Goal: Task Accomplishment & Management: Use online tool/utility

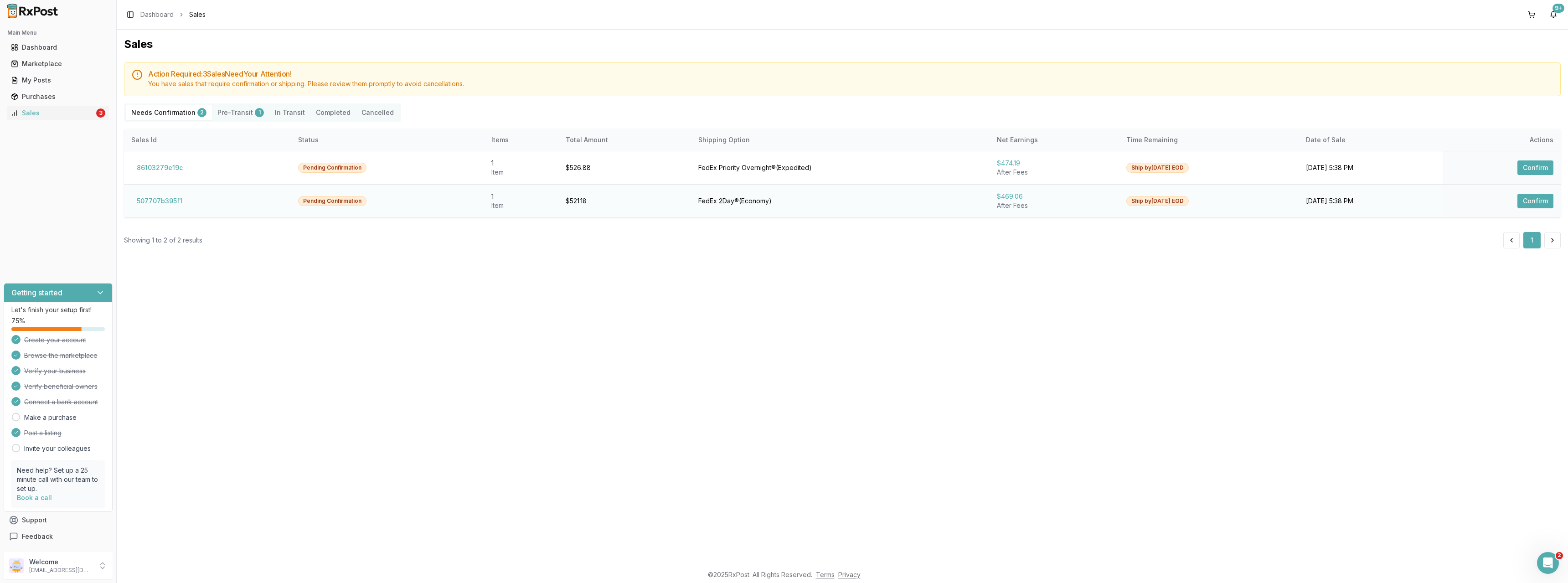
click at [1538, 202] on button "Confirm" at bounding box center [1535, 201] width 36 height 15
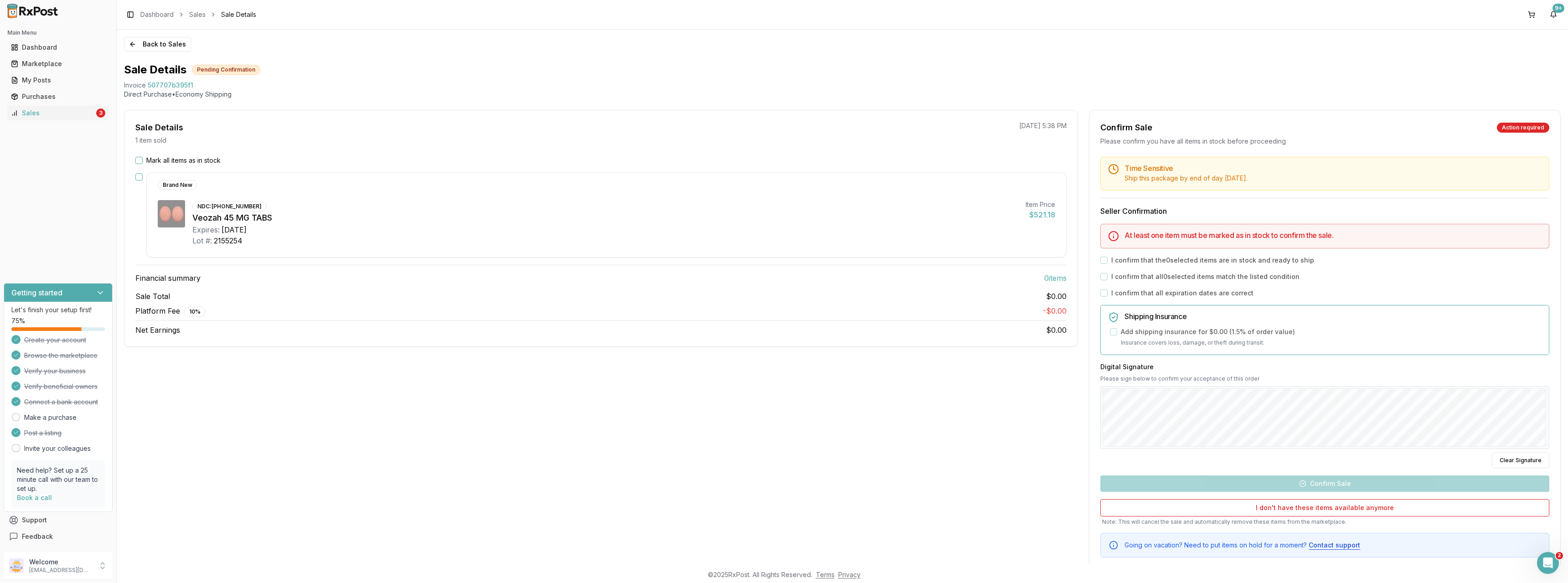
click at [137, 160] on button "Mark all items as in stock" at bounding box center [139, 161] width 7 height 7
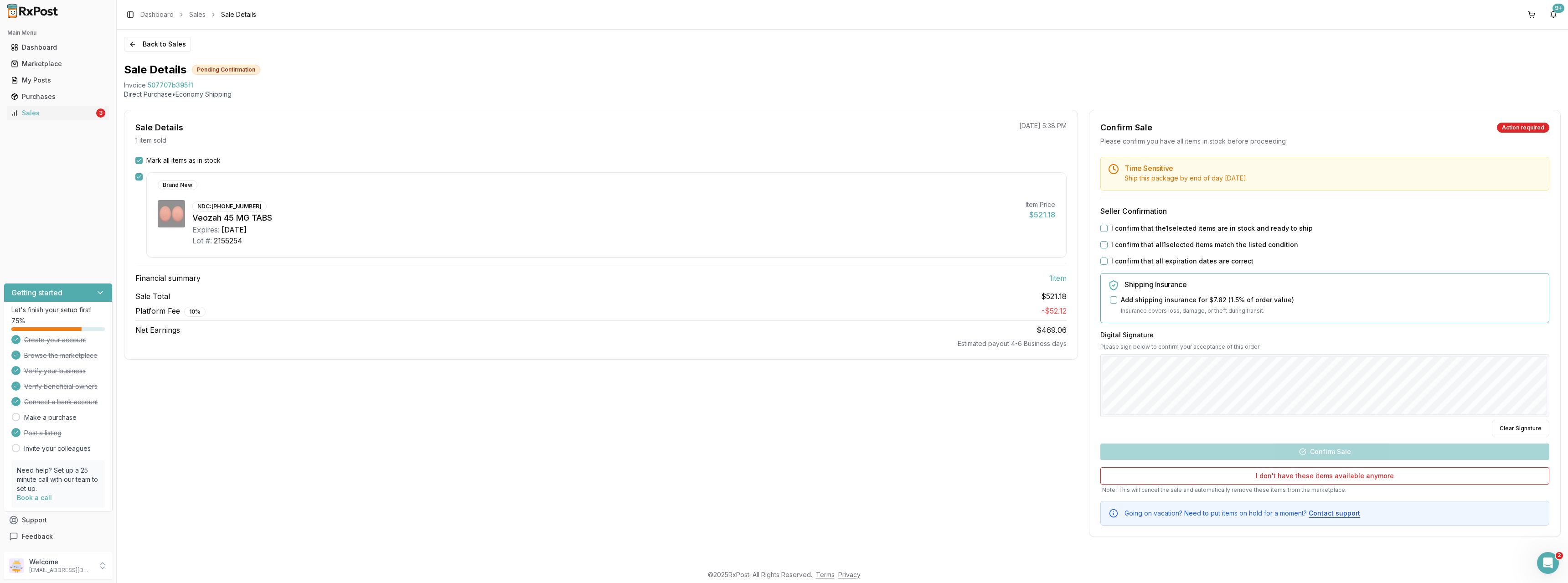
click at [1102, 227] on button "I confirm that the 1 selected items are in stock and ready to ship" at bounding box center [1104, 228] width 7 height 7
click at [1104, 243] on button "I confirm that all 1 selected items match the listed condition" at bounding box center [1104, 245] width 7 height 7
click at [1105, 261] on button "I confirm that all expiration dates are correct" at bounding box center [1104, 261] width 7 height 7
click at [1342, 419] on div "Digital Signature Please sign below to confirm your acceptance of this order Cl…" at bounding box center [1325, 383] width 449 height 106
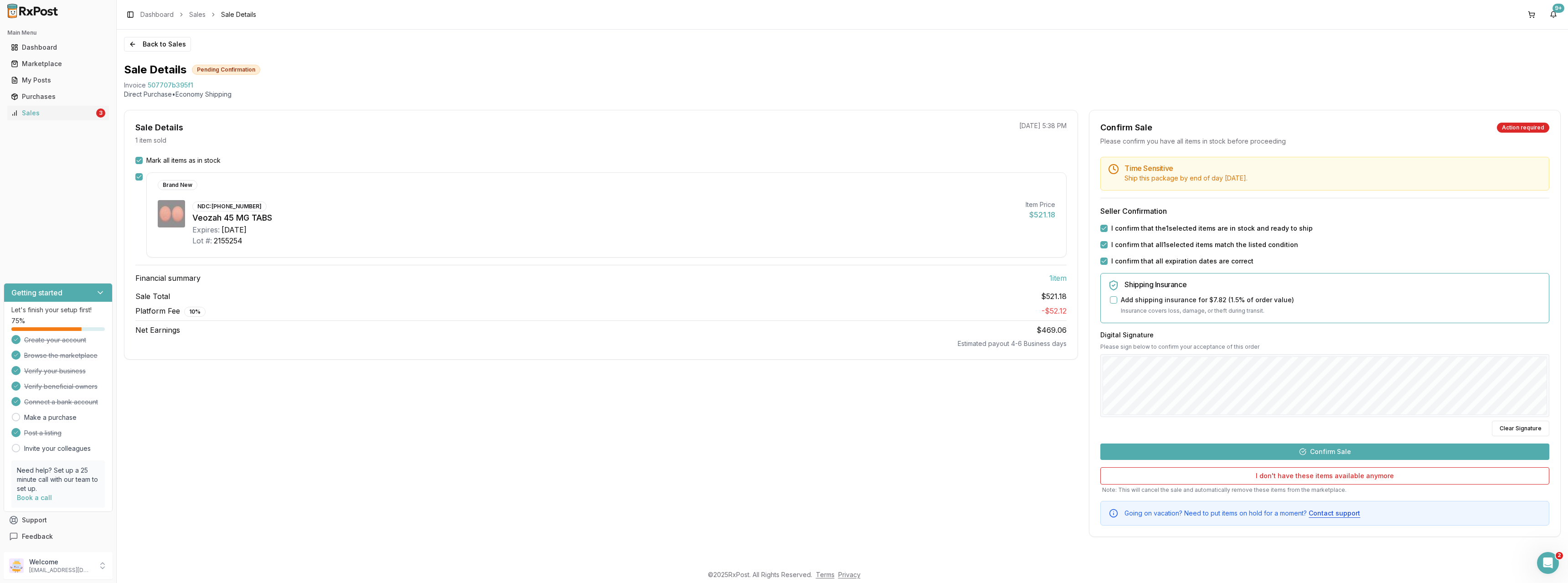
click at [1317, 453] on button "Confirm Sale" at bounding box center [1325, 452] width 449 height 16
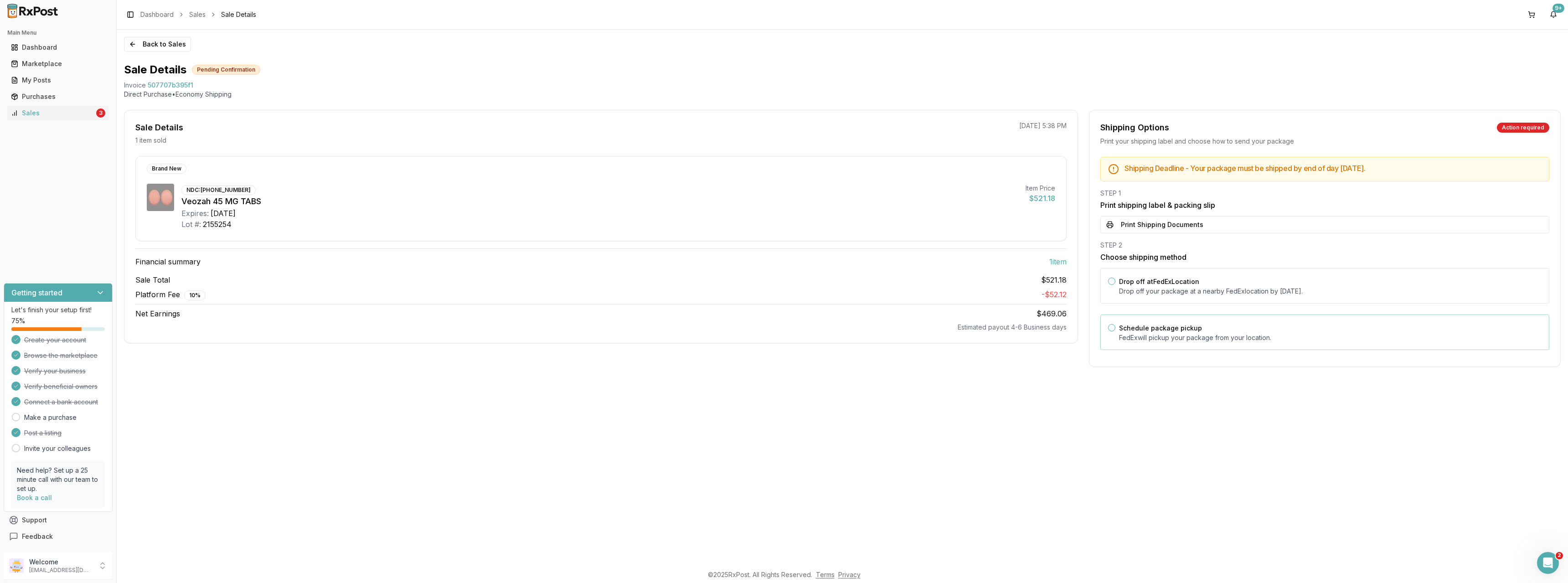
click at [1157, 332] on div "Schedule package pickup FedEx will pickup your package from your location." at bounding box center [1330, 332] width 422 height 20
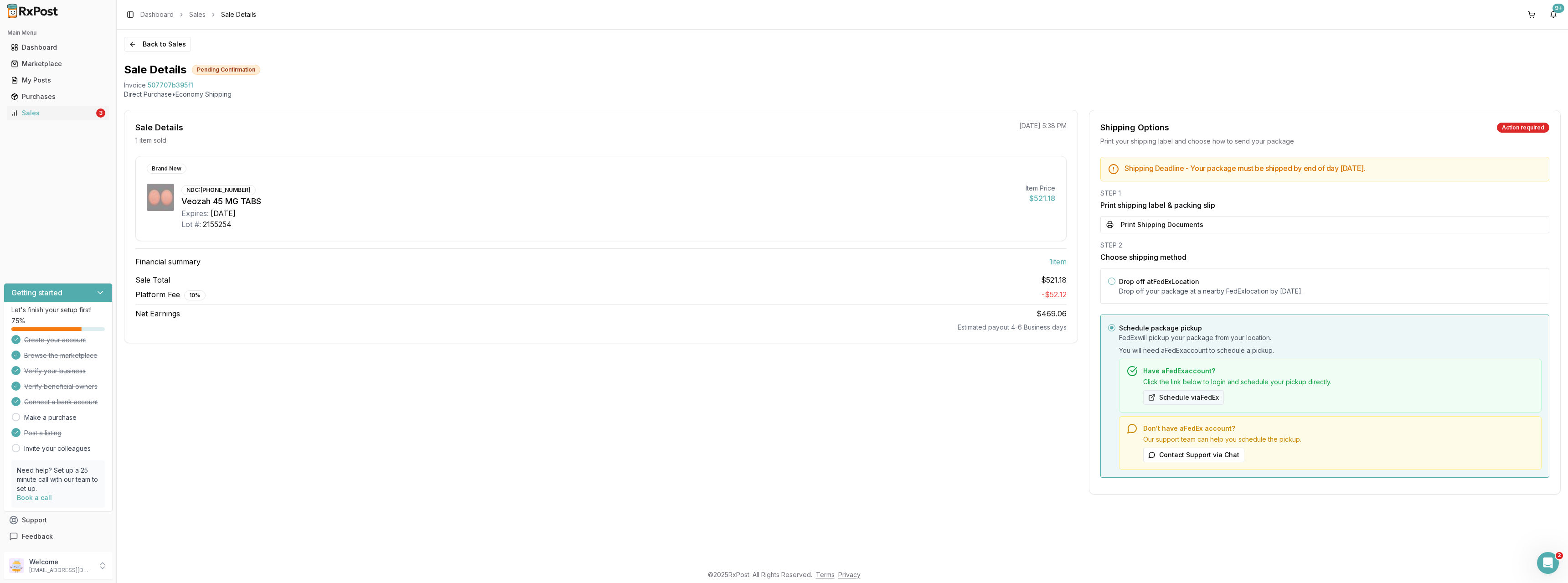
click at [1176, 394] on button "Schedule via FedEx" at bounding box center [1183, 397] width 81 height 15
click at [1205, 226] on button "Print Shipping Documents" at bounding box center [1325, 225] width 449 height 17
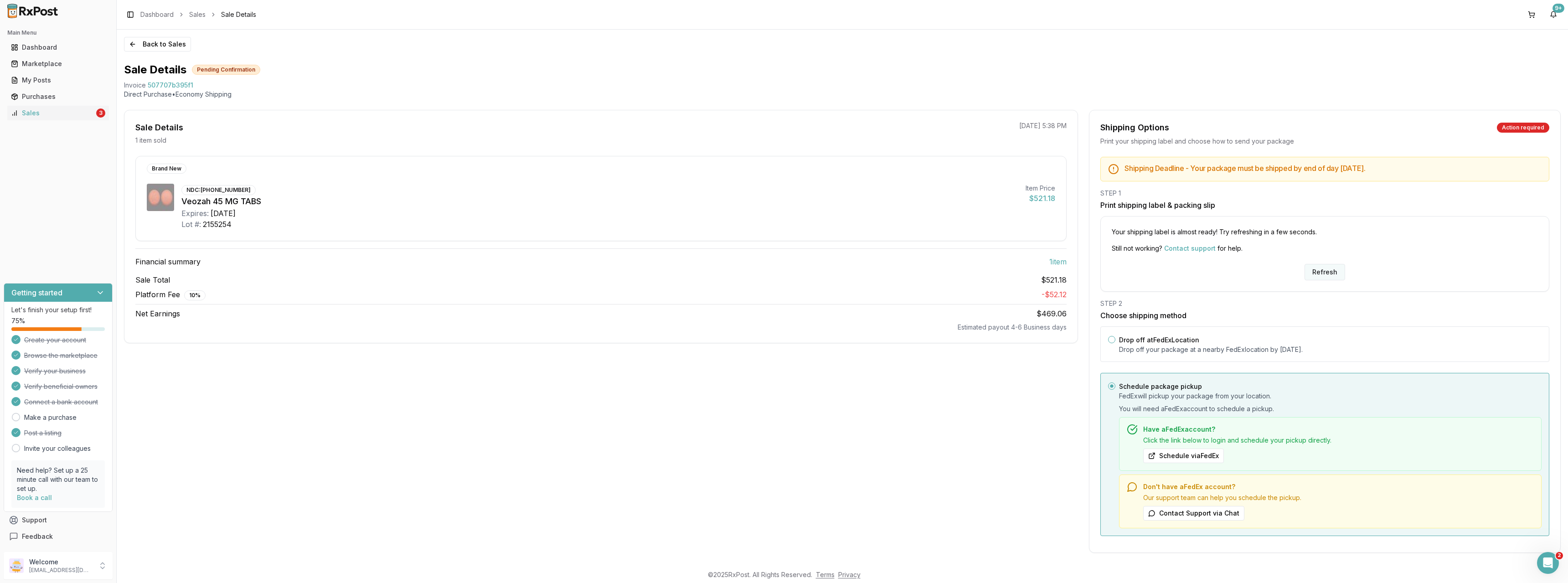
click at [1314, 272] on button "Refresh" at bounding box center [1325, 272] width 41 height 16
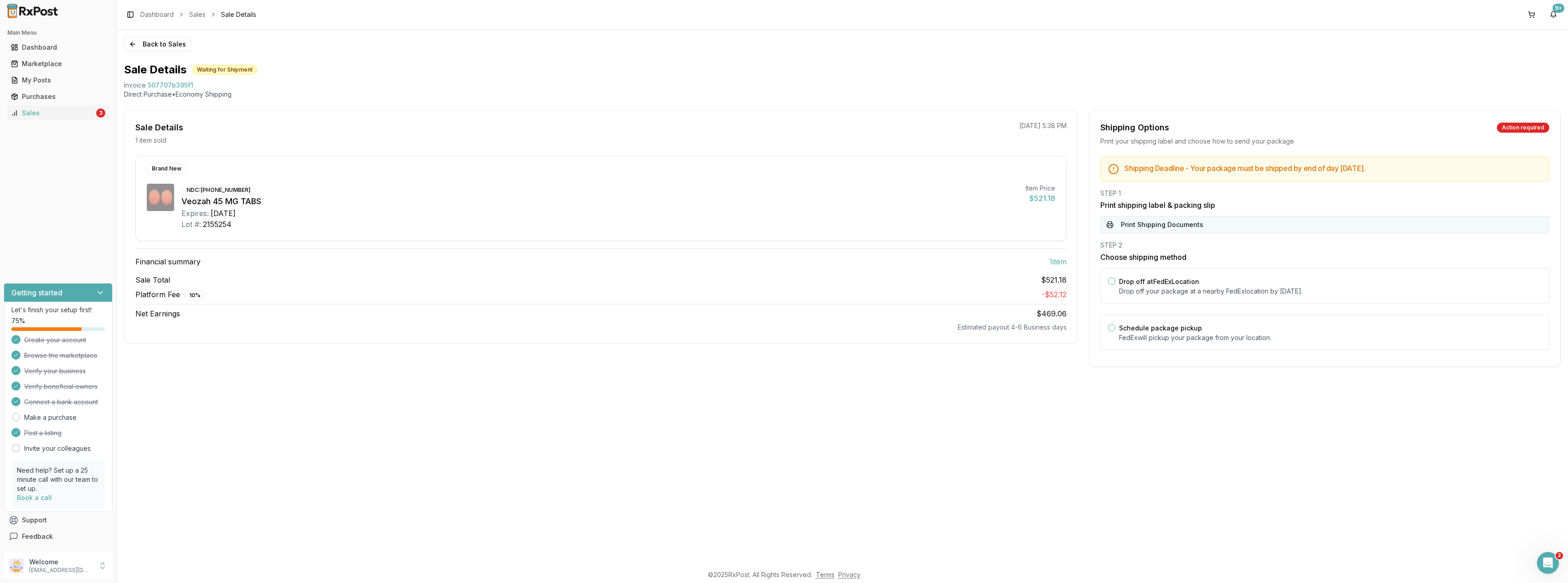
click at [1177, 220] on button "Print Shipping Documents" at bounding box center [1325, 225] width 449 height 17
click at [1178, 228] on button "Print Shipping Documents" at bounding box center [1325, 225] width 449 height 17
